Goal: Check status

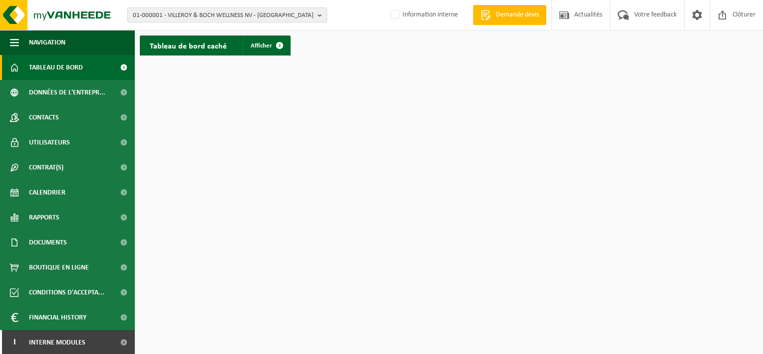
click at [323, 14] on b "button" at bounding box center [322, 15] width 9 height 14
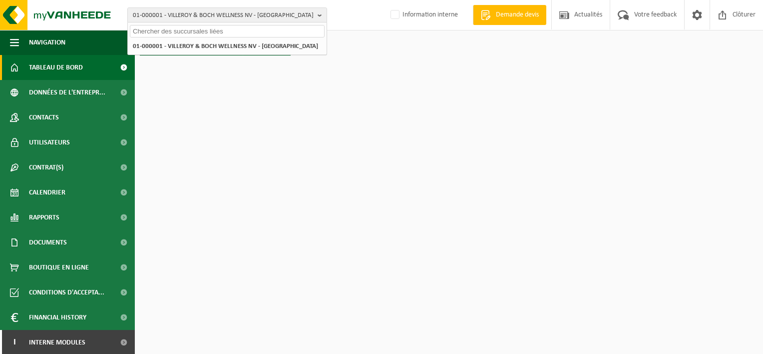
click at [174, 31] on input "text" at bounding box center [227, 31] width 195 height 12
type input "10-962829"
click at [177, 44] on li "Geen resultaten voor " 10-962829 "." at bounding box center [227, 46] width 195 height 12
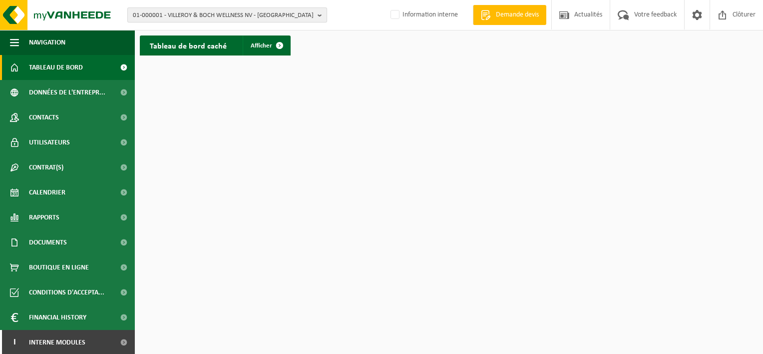
click at [322, 17] on b "button" at bounding box center [322, 15] width 9 height 14
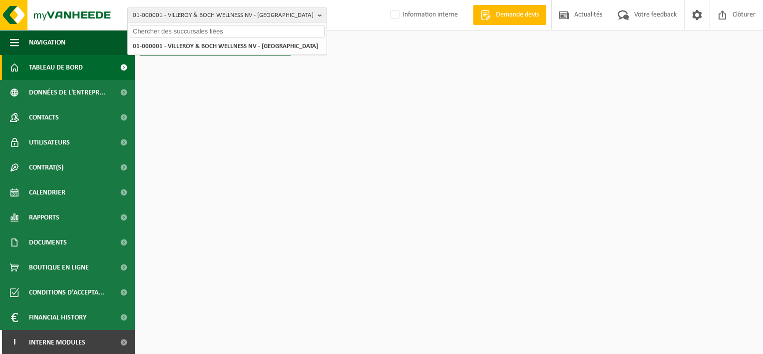
click at [210, 30] on input "text" at bounding box center [227, 31] width 195 height 12
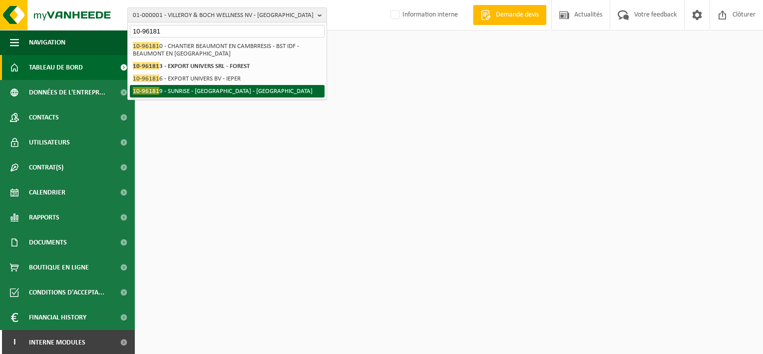
type input "10-96181"
click at [188, 90] on li "10-96181 9 - SUNRISE - [GEOGRAPHIC_DATA]" at bounding box center [227, 91] width 195 height 12
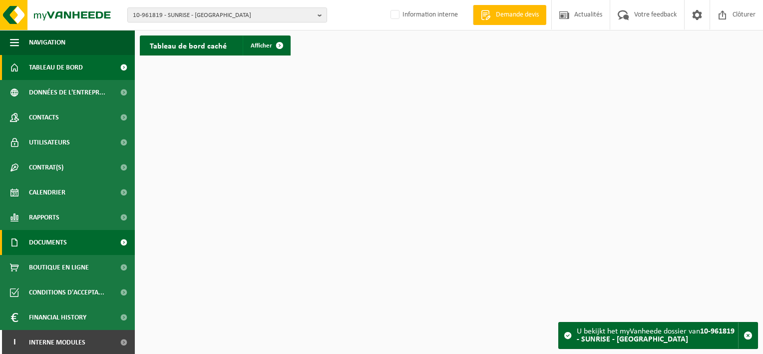
click at [112, 240] on span at bounding box center [123, 242] width 22 height 25
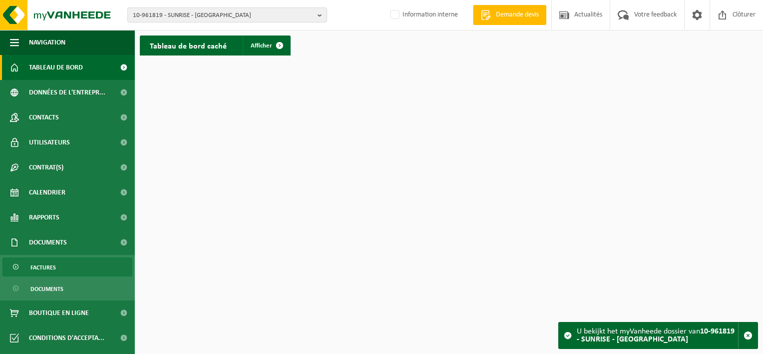
click at [99, 262] on link "Factures" at bounding box center [67, 266] width 130 height 19
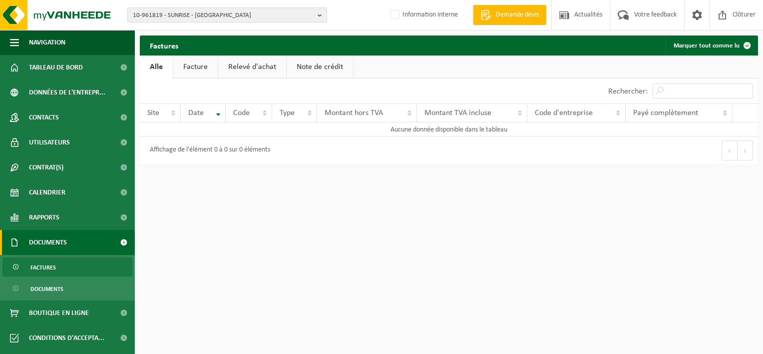
click at [206, 66] on link "Facture" at bounding box center [195, 66] width 44 height 23
click at [158, 16] on span "10-961819 - SUNRISE - RHODE SAINT GENESE - RHODE-SAINT-GENESE" at bounding box center [223, 15] width 181 height 15
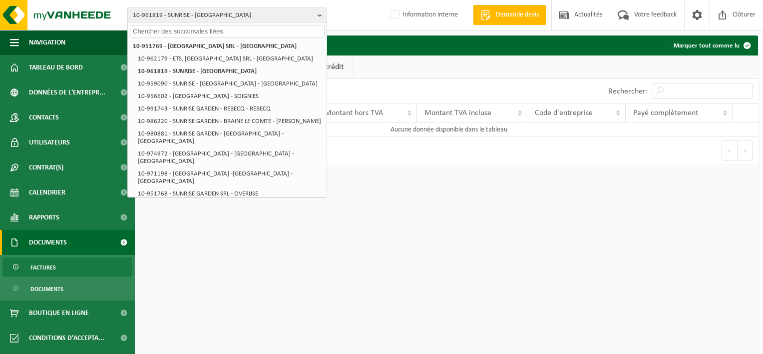
click at [428, 214] on html "10-961819 - SUNRISE - RHODE SAINT GENESE - RHODE-SAINT-GENESE 10-951769 - SUNRI…" at bounding box center [381, 177] width 763 height 354
click at [219, 35] on input "text" at bounding box center [227, 31] width 195 height 12
